Goal: Download file/media: Obtain a digital file from the website

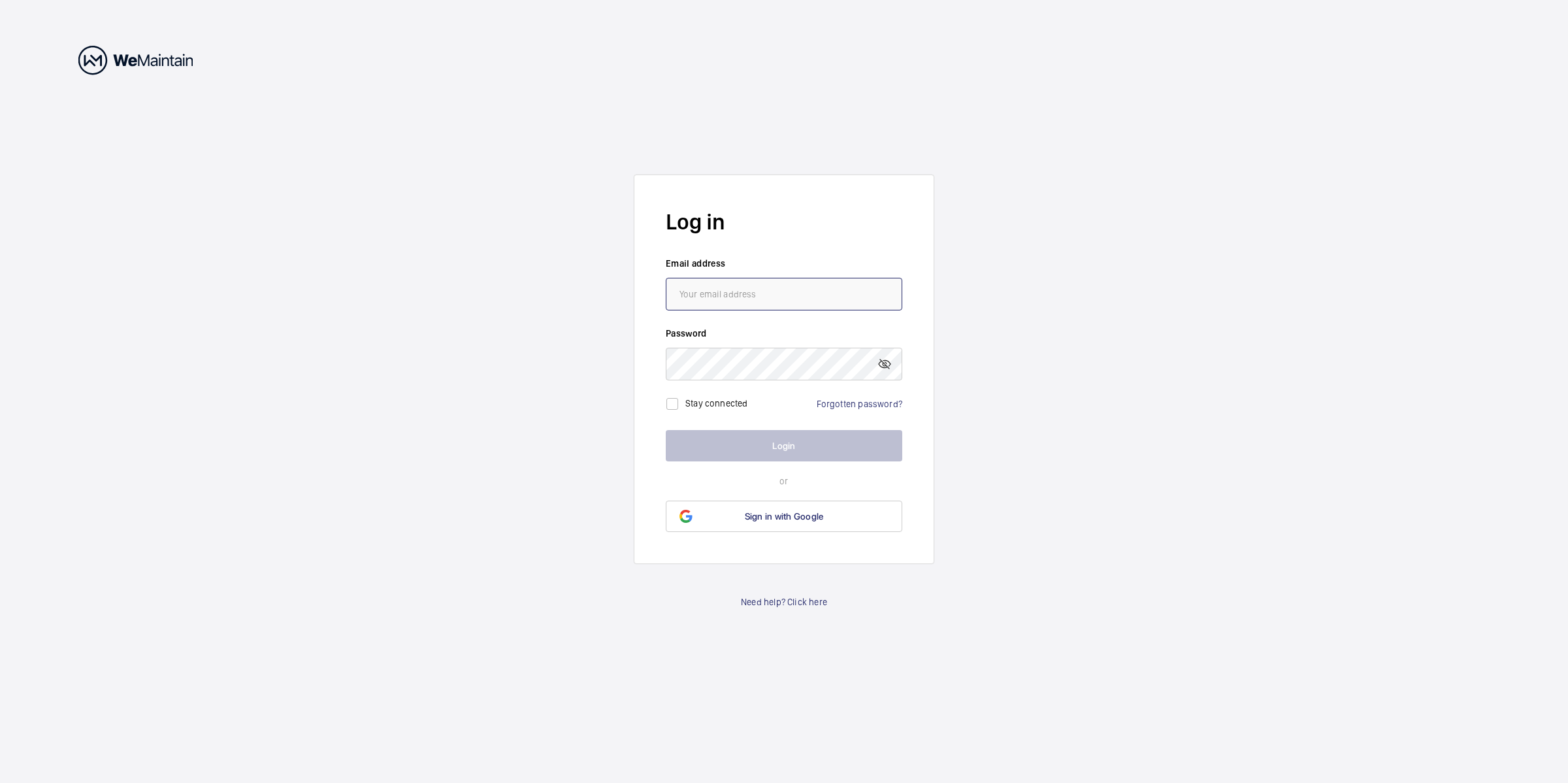
type input "[PERSON_NAME][EMAIL_ADDRESS][PERSON_NAME][DOMAIN_NAME]"
click at [789, 441] on button "Login" at bounding box center [784, 445] width 237 height 32
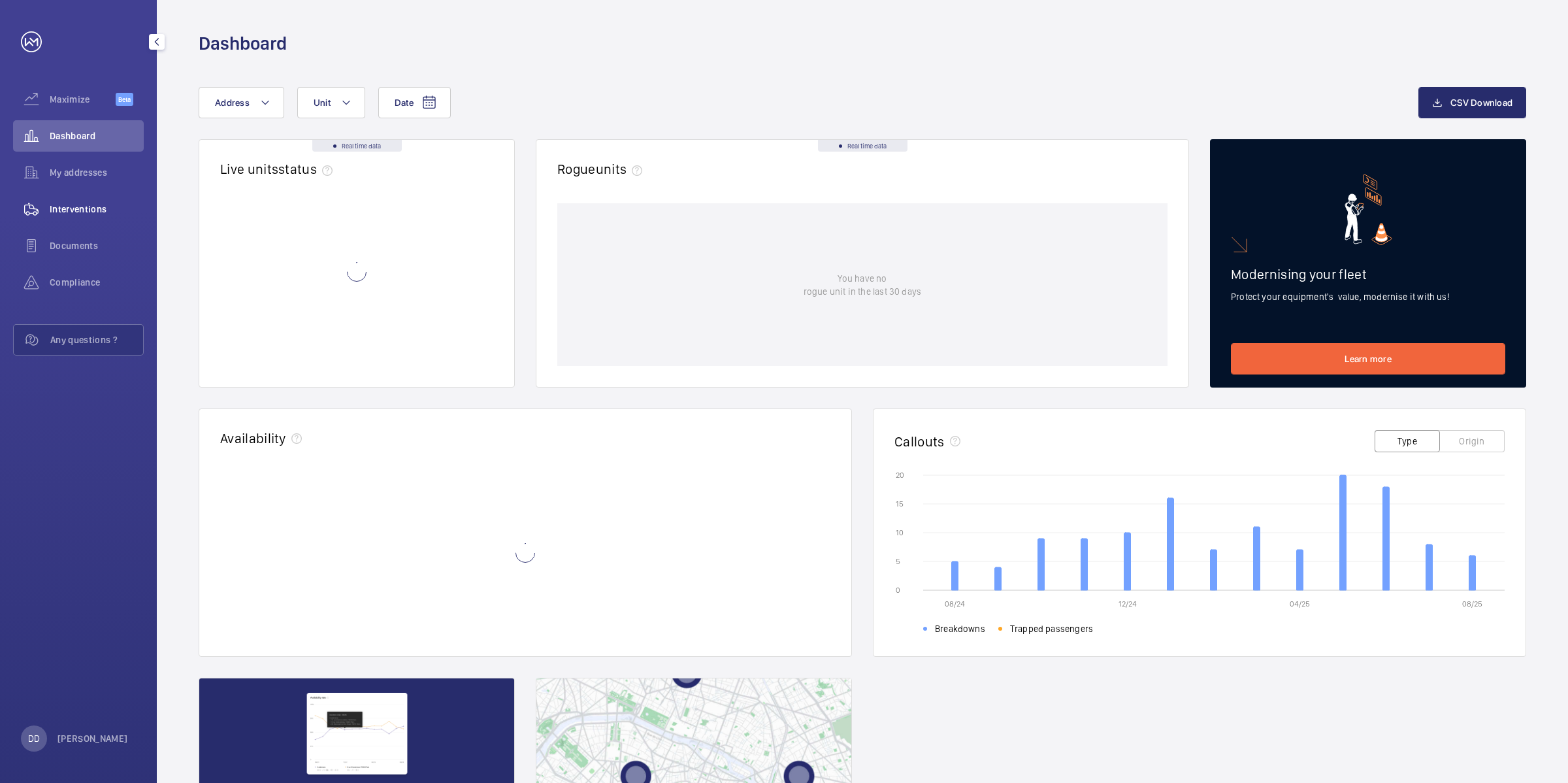
click at [93, 204] on span "Interventions" at bounding box center [97, 208] width 94 height 13
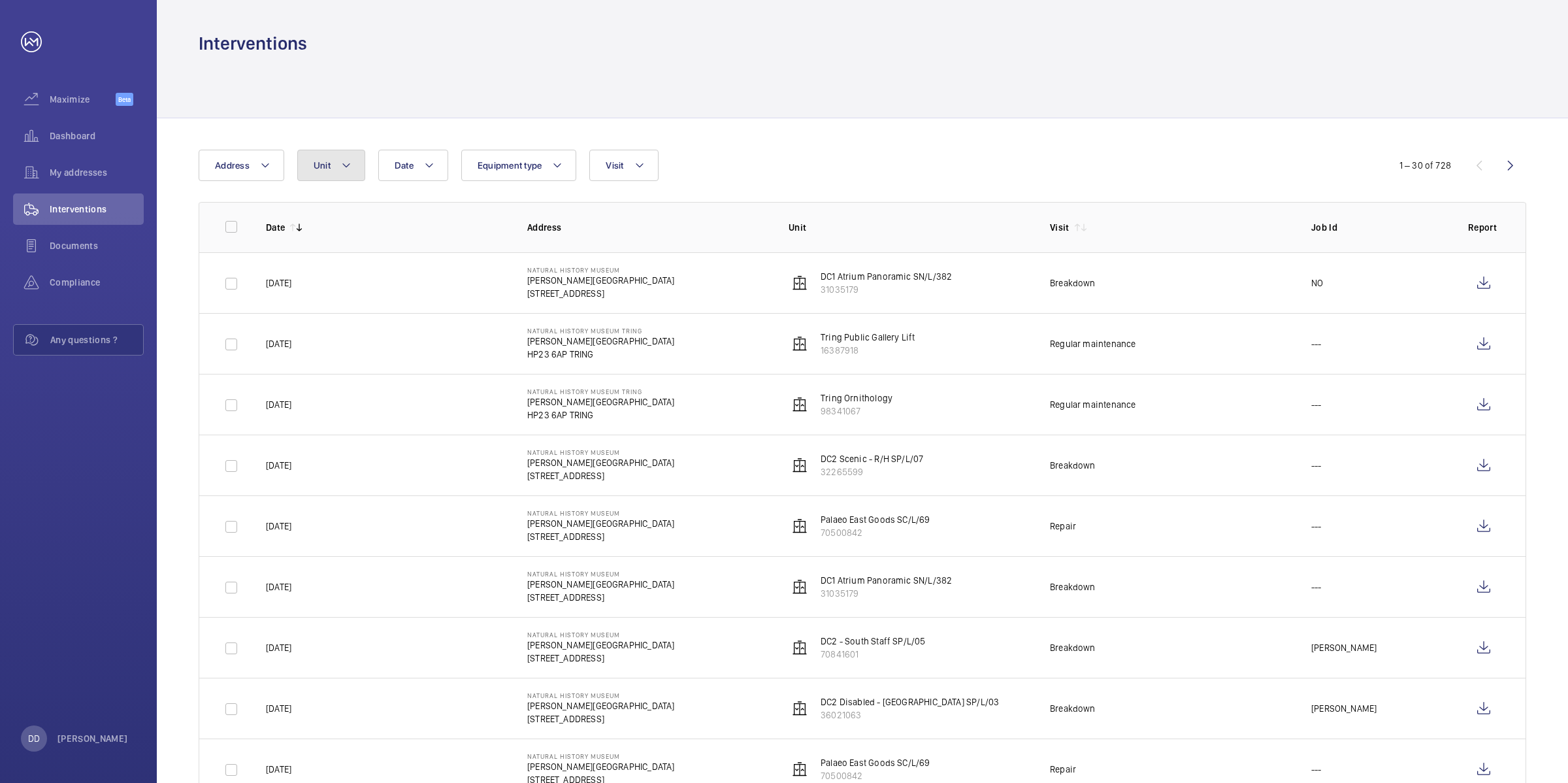
click at [350, 164] on mat-icon at bounding box center [347, 166] width 10 height 15
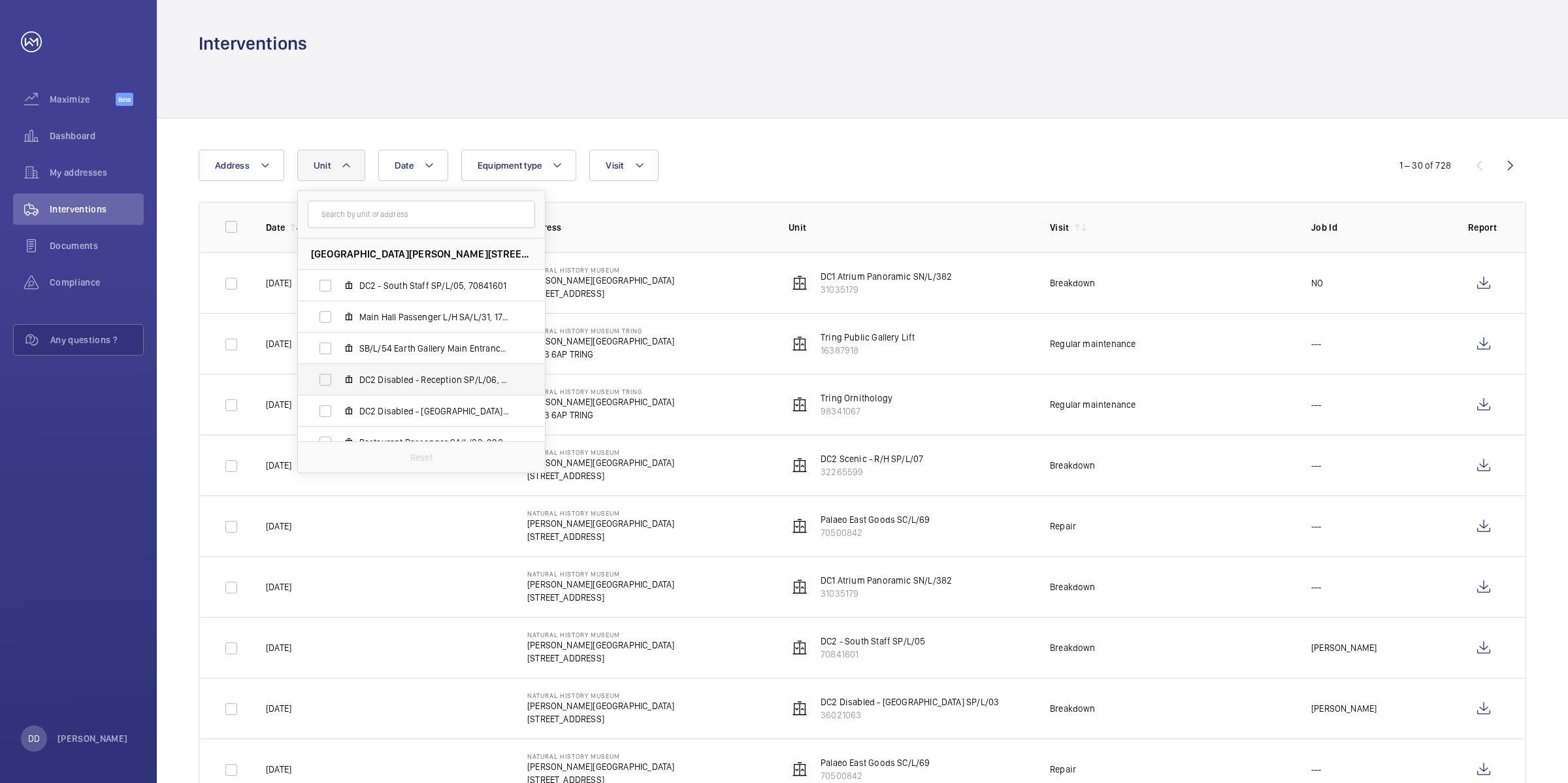
scroll to position [81, 0]
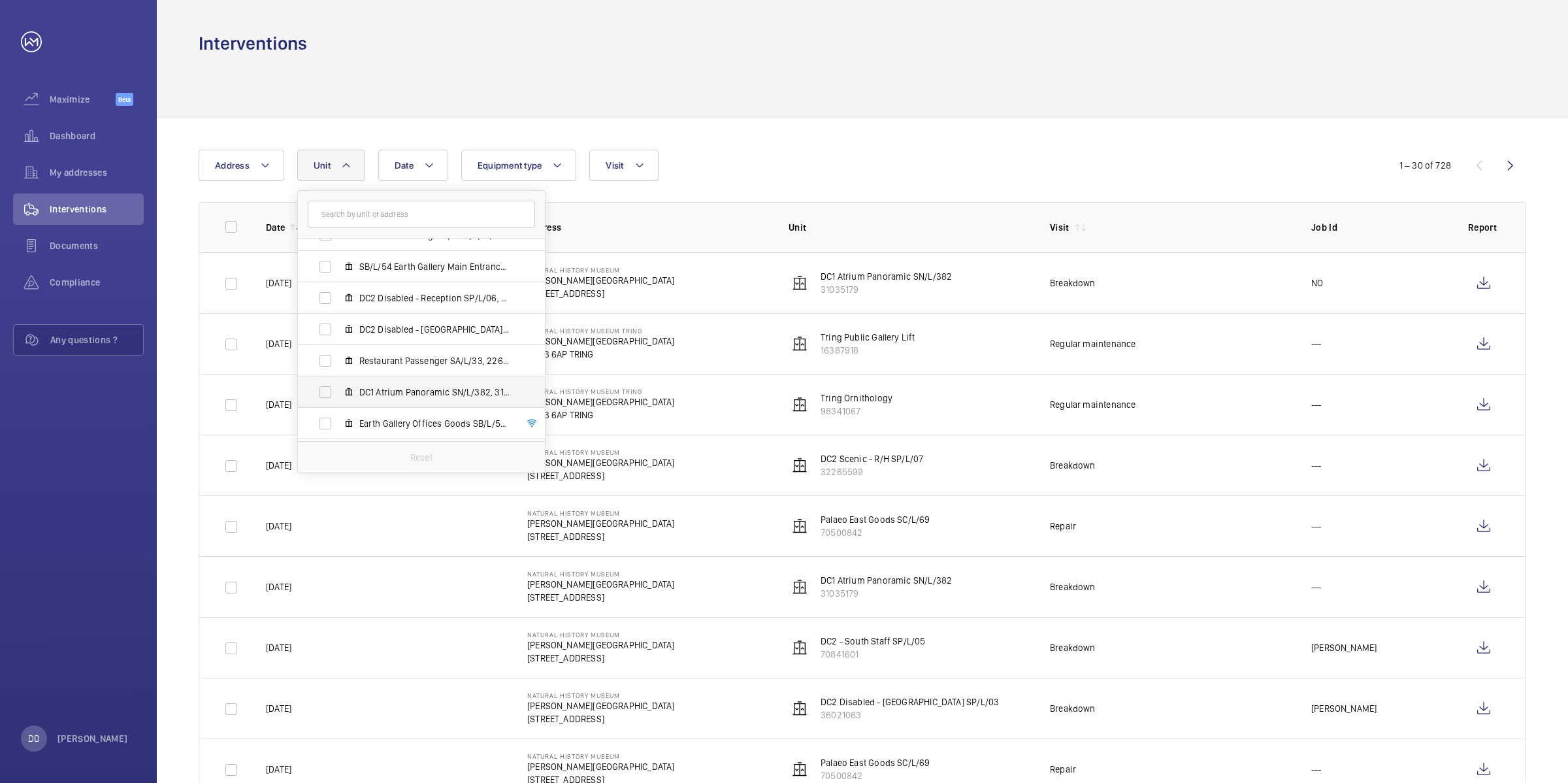
click at [449, 392] on span "DC1 Atrium Panoramic SN/L/382, 31035179" at bounding box center [435, 391] width 152 height 13
click at [339, 392] on input "DC1 Atrium Panoramic SN/L/382, 31035179" at bounding box center [325, 392] width 26 height 26
checkbox input "true"
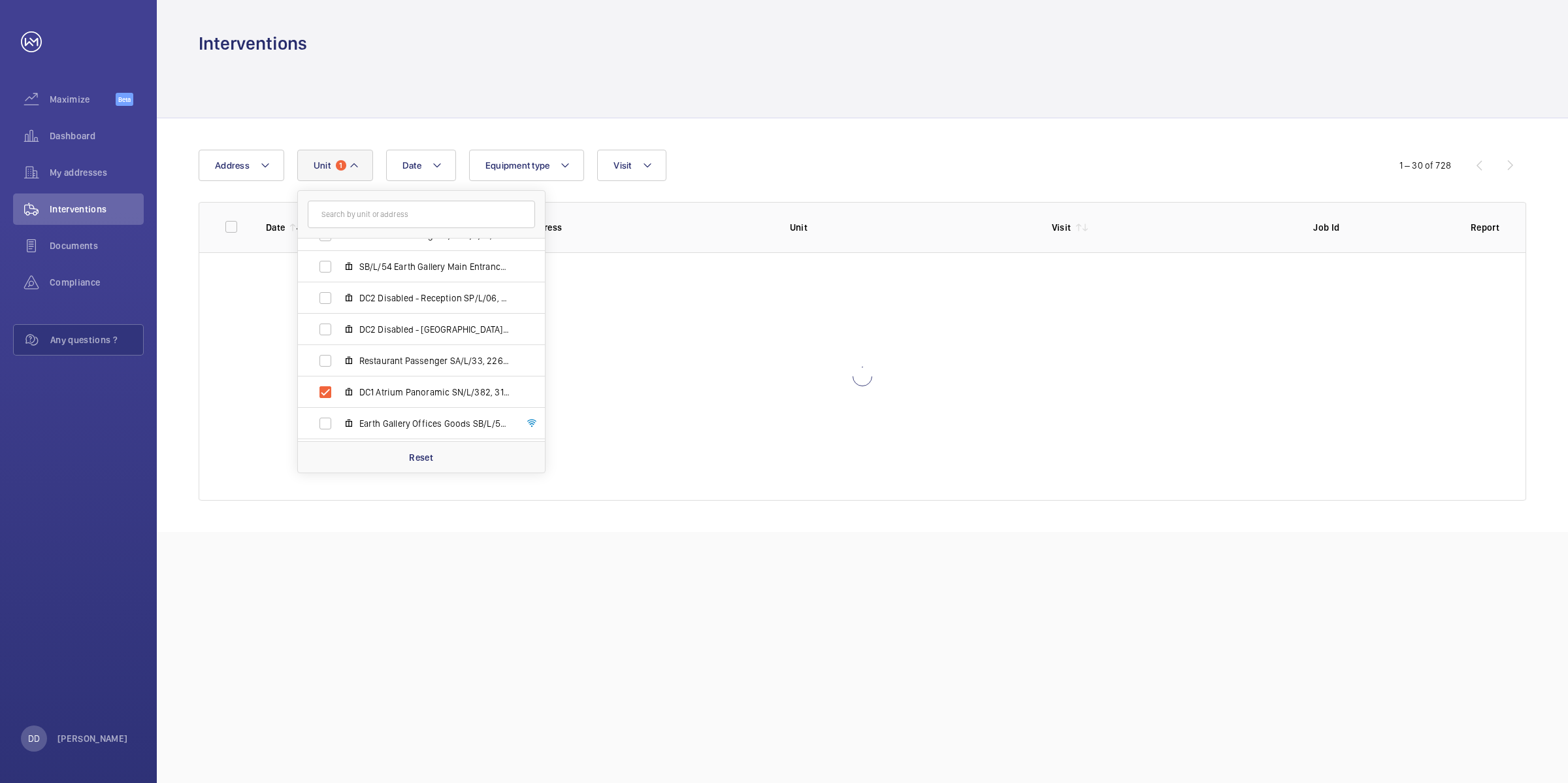
click at [824, 148] on div "Date Address Unit [GEOGRAPHIC_DATA][STREET_ADDRESS][PERSON_NAME] - South Staff …" at bounding box center [863, 325] width 1412 height 413
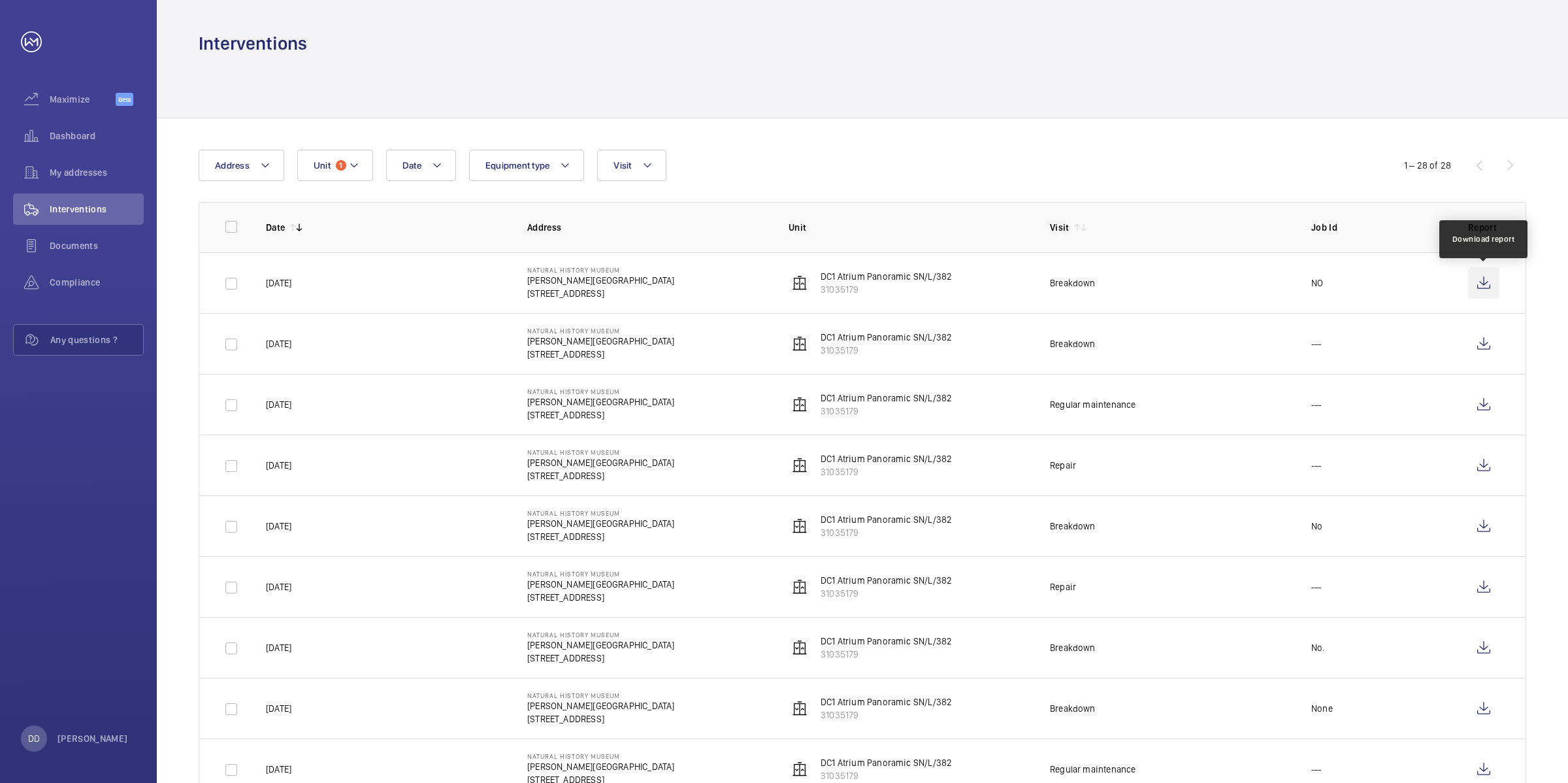
click at [1487, 296] on wm-front-icon-button at bounding box center [1484, 283] width 32 height 32
click at [1481, 340] on wm-front-icon-button at bounding box center [1484, 343] width 32 height 32
click at [1479, 473] on wm-front-icon-button at bounding box center [1484, 465] width 32 height 32
click at [1490, 539] on wm-front-icon-button at bounding box center [1484, 526] width 32 height 32
click at [1488, 596] on wm-front-icon-button at bounding box center [1484, 587] width 32 height 32
